Goal: Share content: Share content

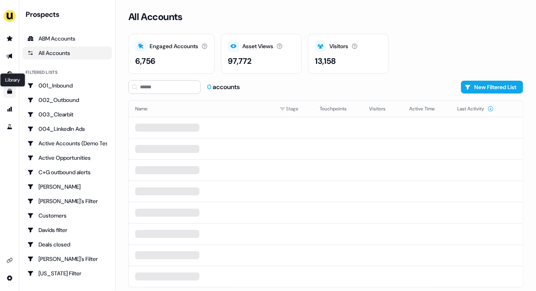
click at [9, 91] on icon "Go to templates" at bounding box center [9, 91] width 5 height 5
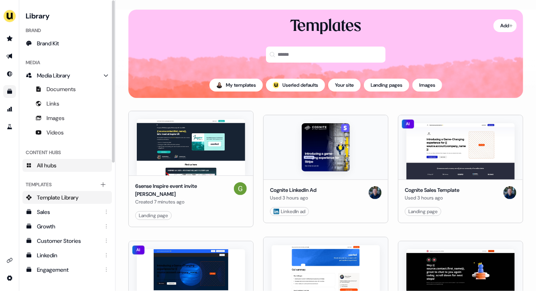
click at [56, 164] on span "All hubs" at bounding box center [47, 165] width 20 height 8
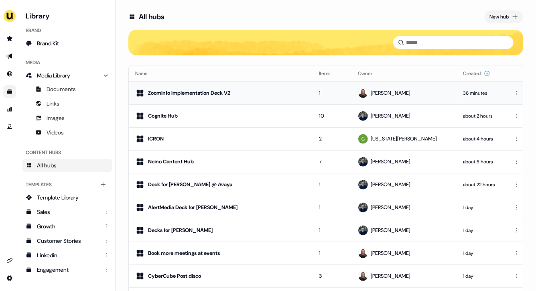
click at [337, 96] on td "1" at bounding box center [331, 92] width 39 height 23
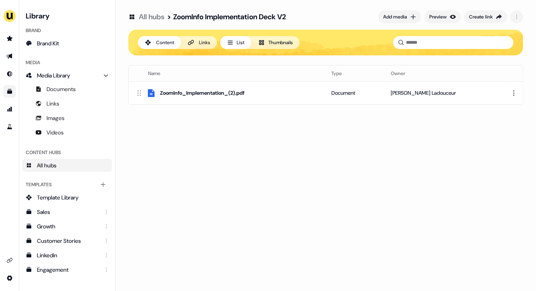
click at [222, 168] on div "All hubs > ZoomInfo Implementation Deck V2 Add media Preview Create link Conten…" at bounding box center [326, 145] width 420 height 291
click at [515, 89] on html "For the best experience switch devices to a bigger screen. Go to [DOMAIN_NAME] …" at bounding box center [268, 145] width 536 height 291
click at [502, 132] on div "Remove" at bounding box center [510, 132] width 47 height 13
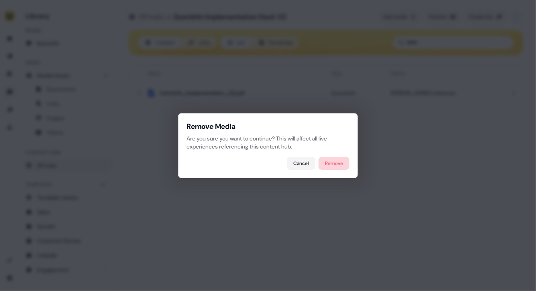
click at [335, 166] on button "Remove" at bounding box center [333, 163] width 31 height 13
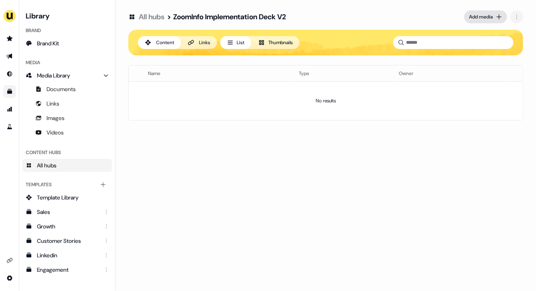
click at [487, 18] on div "Add media" at bounding box center [481, 17] width 24 height 8
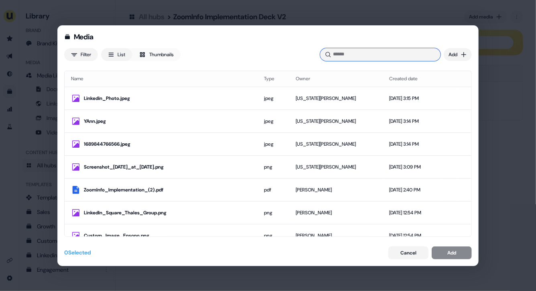
click at [405, 53] on input at bounding box center [380, 54] width 120 height 13
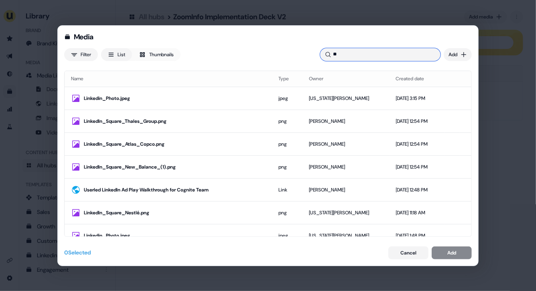
type input "*"
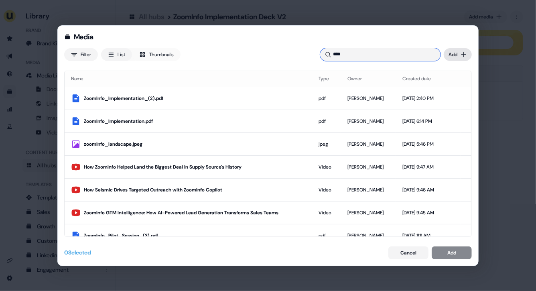
type input "****"
click at [466, 53] on div "Media Filter List Thumbnails **** Uploaded Add Name Type Owner Created date Zoo…" at bounding box center [268, 145] width 536 height 291
click at [452, 71] on div "Upload files" at bounding box center [445, 71] width 47 height 13
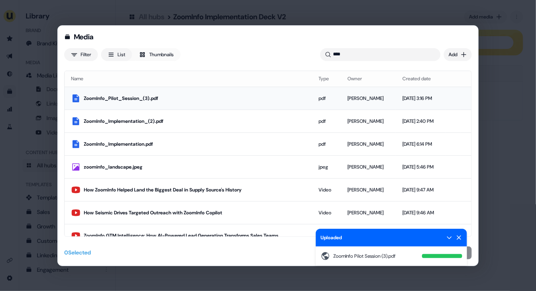
click at [341, 93] on td "[PERSON_NAME]" at bounding box center [368, 98] width 55 height 23
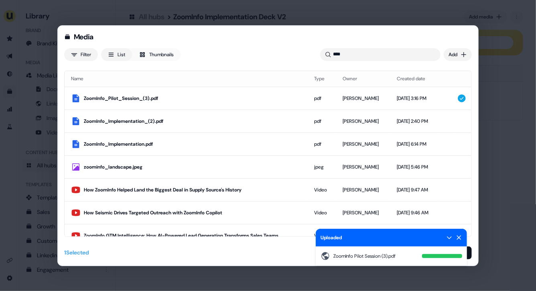
click at [459, 236] on icon at bounding box center [459, 237] width 6 height 6
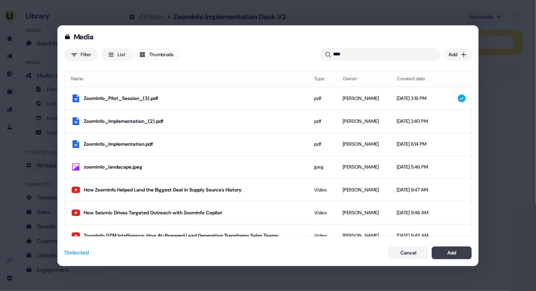
click at [458, 250] on button "Add" at bounding box center [452, 252] width 40 height 13
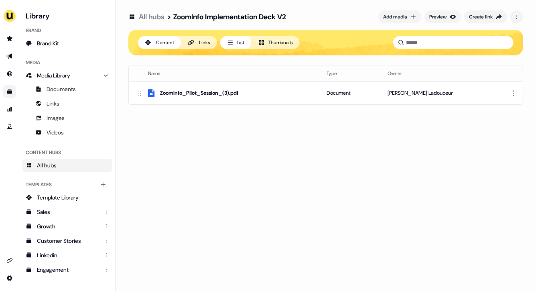
click at [331, 175] on div "All hubs > ZoomInfo Implementation Deck V2 Add media Preview Create link Conten…" at bounding box center [326, 145] width 420 height 291
click at [481, 13] on div "Create link" at bounding box center [481, 17] width 24 height 8
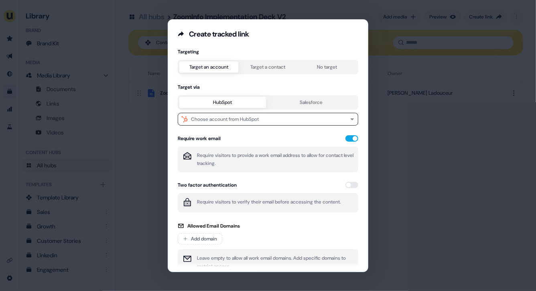
click at [277, 67] on button "Target a contact" at bounding box center [267, 66] width 59 height 11
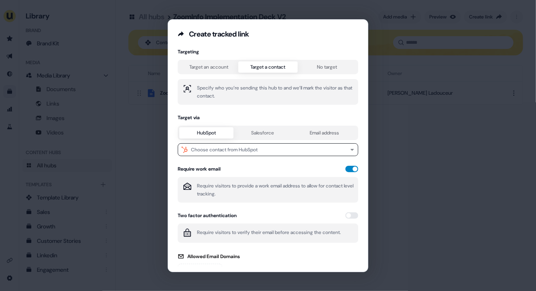
click at [351, 167] on button "button" at bounding box center [351, 169] width 13 height 6
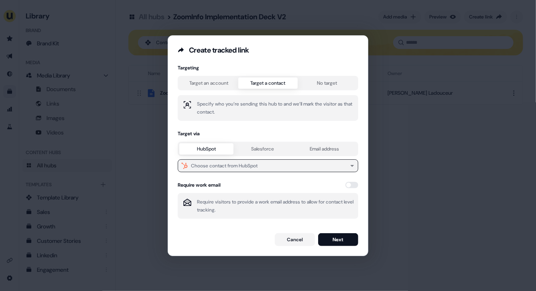
click at [260, 166] on button "Choose contact from HubSpot" at bounding box center [268, 165] width 180 height 13
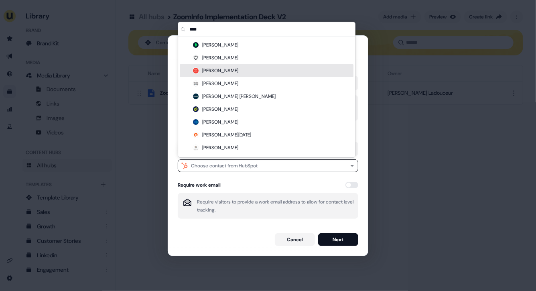
type input "****"
click at [222, 71] on div "[PERSON_NAME]" at bounding box center [267, 70] width 174 height 13
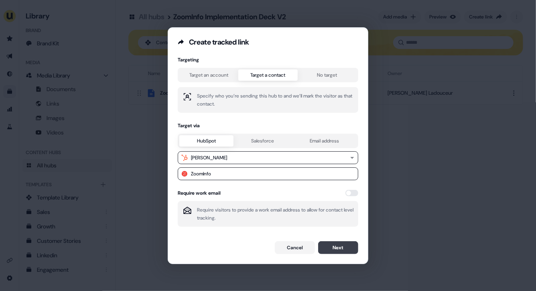
click at [332, 249] on button "Next" at bounding box center [338, 247] width 40 height 13
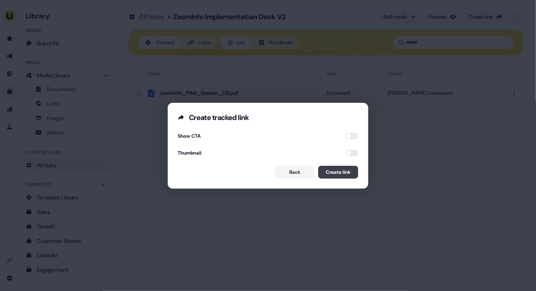
click at [333, 172] on button "Create link" at bounding box center [338, 172] width 40 height 13
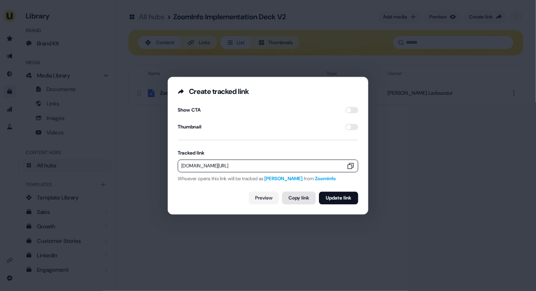
click at [295, 202] on button "Copy link" at bounding box center [299, 197] width 34 height 13
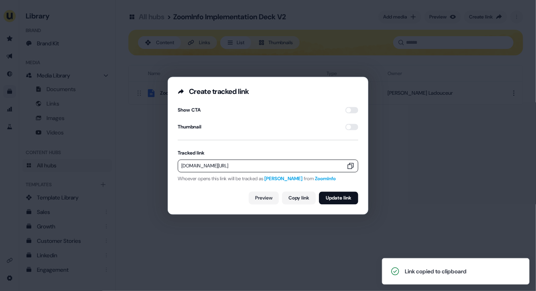
click at [388, 164] on div "Create tracked link Show CTA Thumbnail Tracked link [DOMAIN_NAME][URL] Whoever …" at bounding box center [268, 145] width 536 height 291
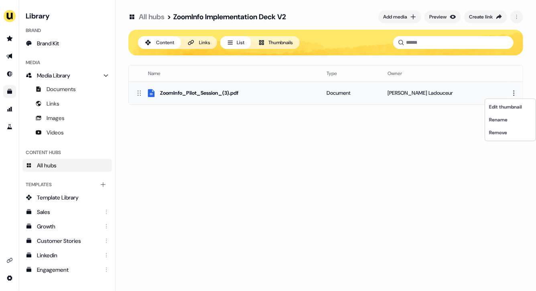
click at [515, 91] on html "For the best experience switch devices to a bigger screen. Go to [DOMAIN_NAME] …" at bounding box center [268, 145] width 536 height 291
click at [503, 132] on div "Remove" at bounding box center [510, 132] width 47 height 13
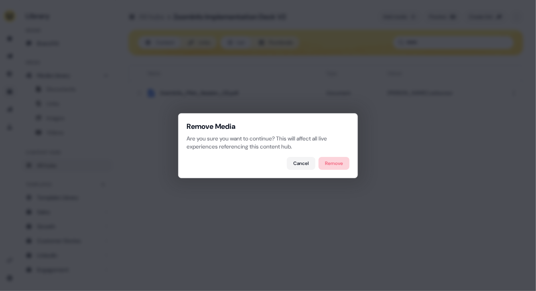
click at [337, 163] on button "Remove" at bounding box center [333, 163] width 31 height 13
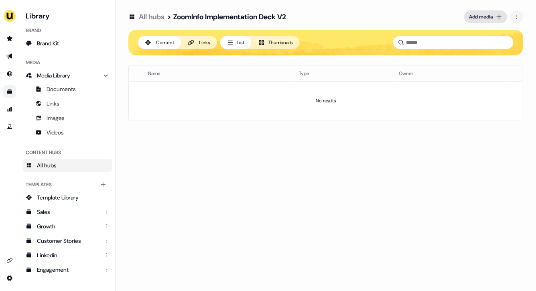
click at [487, 20] on div "Add media" at bounding box center [481, 17] width 24 height 8
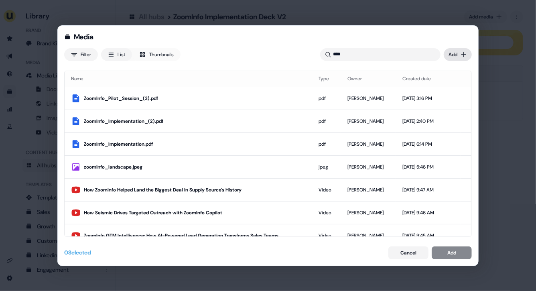
click at [462, 51] on div "Media Filter List Thumbnails **** Uploaded Add Name Type Owner Created date Zoo…" at bounding box center [268, 145] width 536 height 291
click at [456, 71] on div "Upload files" at bounding box center [445, 71] width 47 height 13
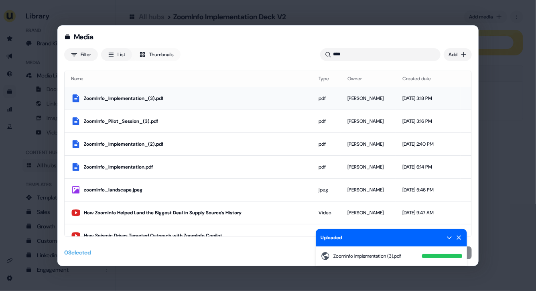
click at [412, 108] on td "[DATE] 3:18 PM" at bounding box center [421, 98] width 50 height 23
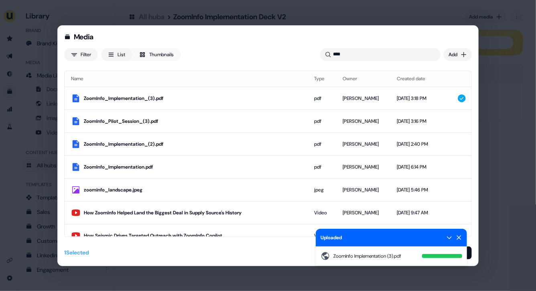
click at [459, 241] on div "Uploaded" at bounding box center [391, 238] width 151 height 18
click at [459, 236] on icon at bounding box center [459, 237] width 6 height 6
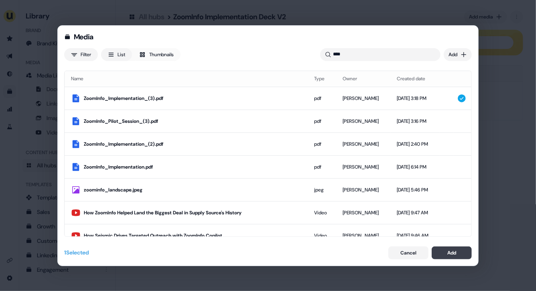
click at [449, 253] on div "Add" at bounding box center [451, 253] width 9 height 8
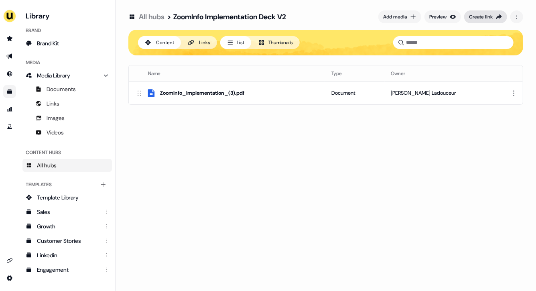
click at [489, 18] on div "Create link" at bounding box center [481, 17] width 24 height 8
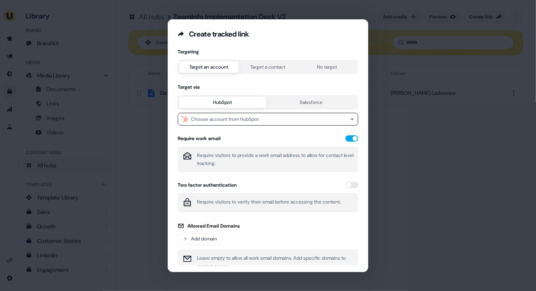
click at [261, 68] on button "Target a contact" at bounding box center [267, 66] width 59 height 11
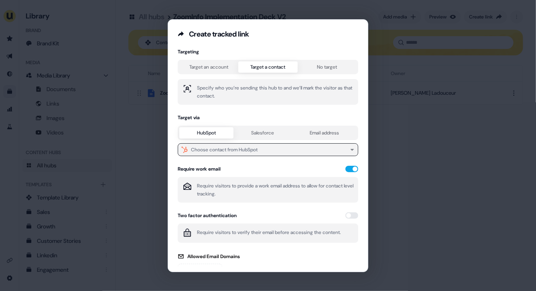
click at [243, 155] on button "Choose contact from HubSpot" at bounding box center [268, 149] width 180 height 13
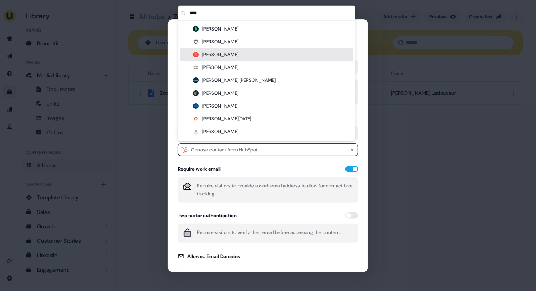
type input "****"
click at [224, 57] on div "[PERSON_NAME]" at bounding box center [267, 54] width 174 height 13
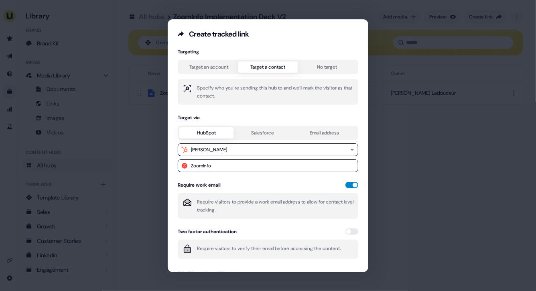
click at [350, 186] on button "button" at bounding box center [351, 185] width 13 height 6
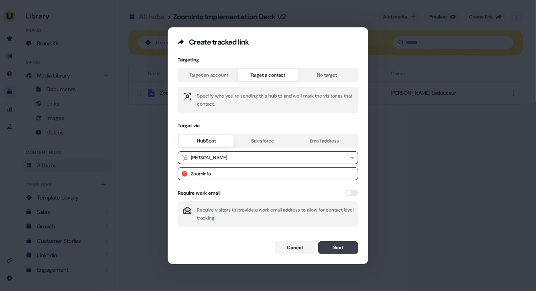
click at [337, 248] on button "Next" at bounding box center [338, 247] width 40 height 13
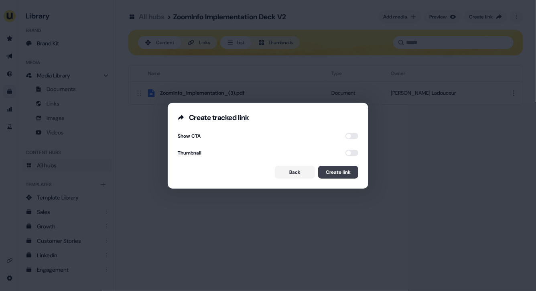
click at [334, 170] on button "Create link" at bounding box center [338, 172] width 40 height 13
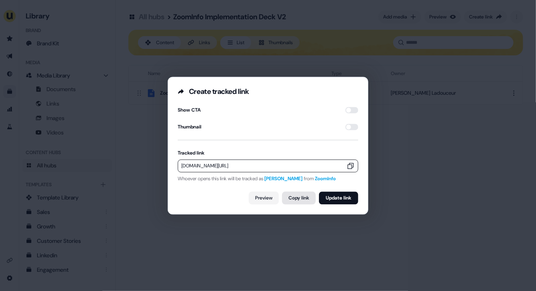
click at [293, 197] on button "Copy link" at bounding box center [299, 197] width 34 height 13
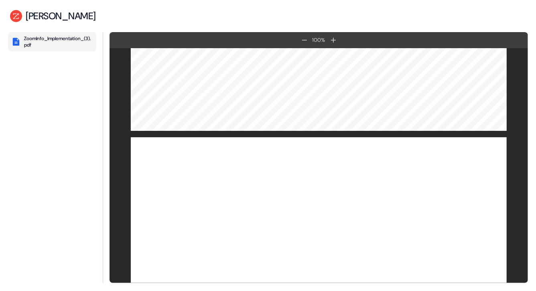
scroll to position [2390, 0]
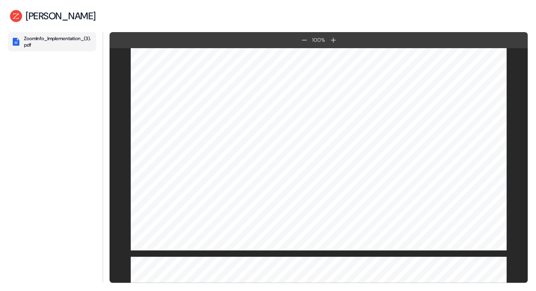
scroll to position [1328, 0]
